Goal: Communication & Community: Answer question/provide support

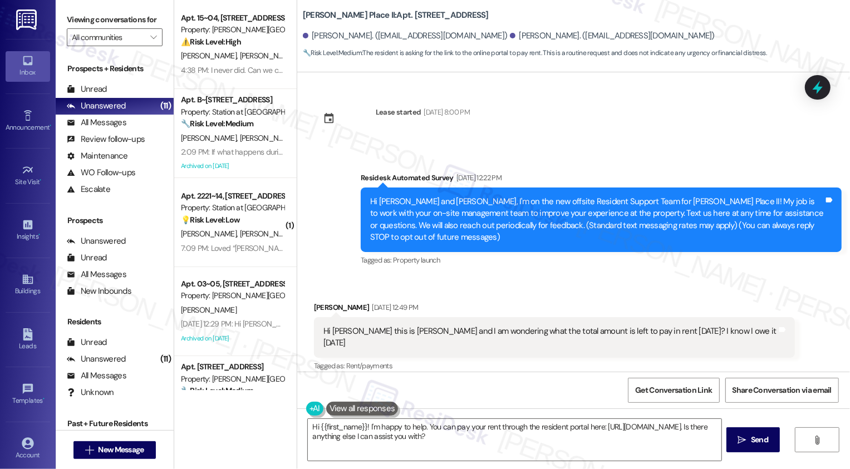
scroll to position [2041, 0]
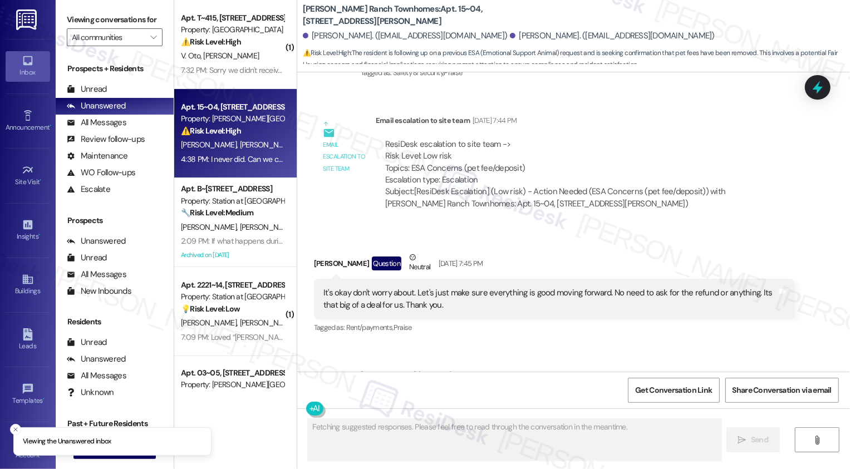
scroll to position [1148, 0]
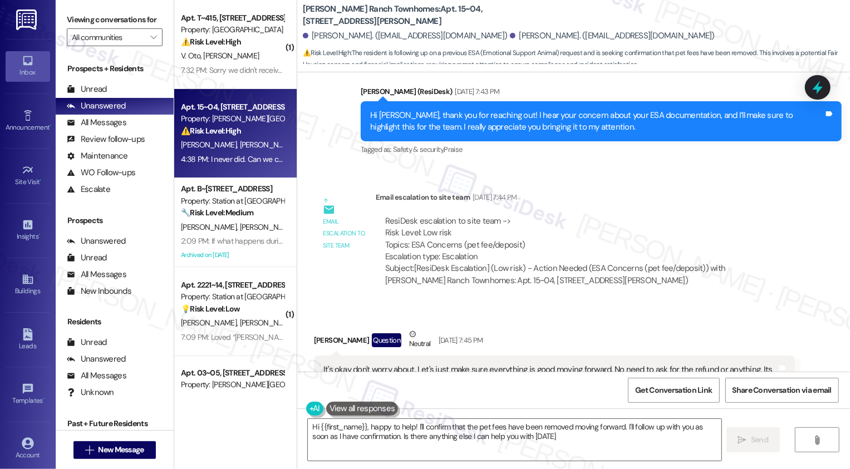
type textarea "Hi {{first_name}}, happy to help! I'll confirm that the pet fees have been remo…"
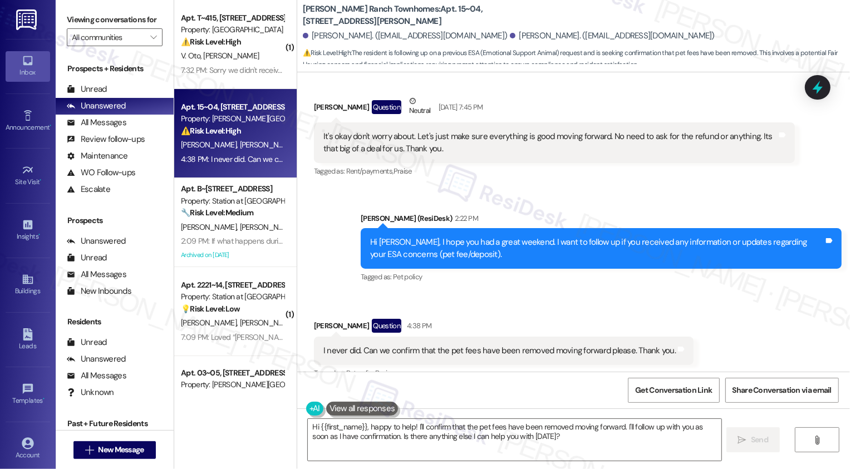
scroll to position [1322, 0]
